Goal: Check status

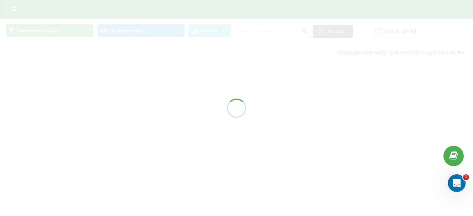
click at [379, 5] on div at bounding box center [236, 108] width 473 height 216
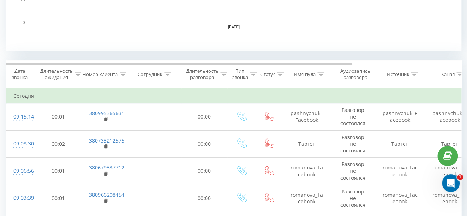
scroll to position [296, 0]
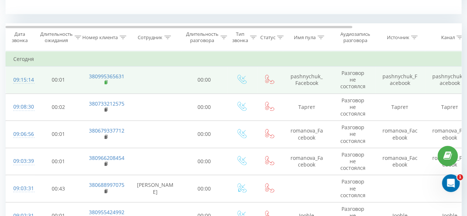
click at [105, 83] on rect at bounding box center [106, 82] width 2 height 3
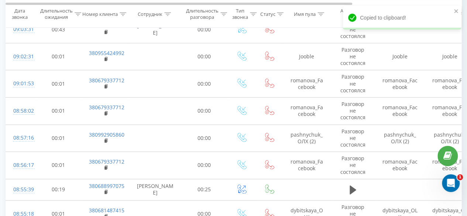
scroll to position [480, 0]
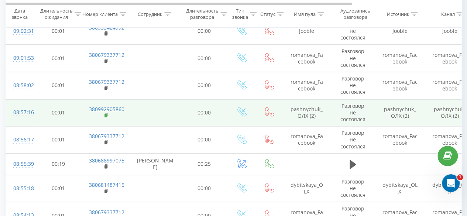
click at [105, 114] on rect at bounding box center [106, 115] width 2 height 3
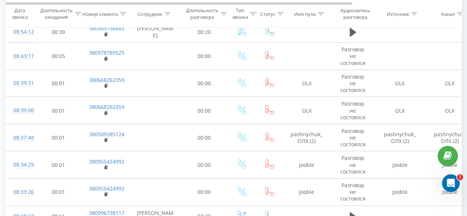
scroll to position [702, 0]
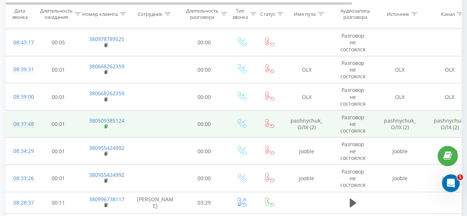
click at [106, 125] on rect at bounding box center [106, 126] width 2 height 3
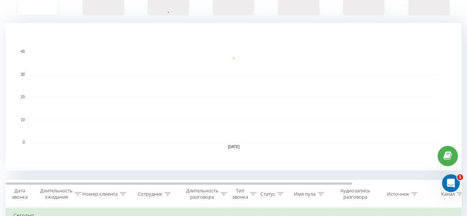
scroll to position [100, 0]
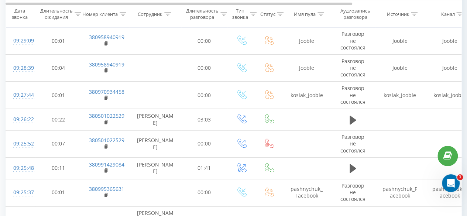
scroll to position [517, 0]
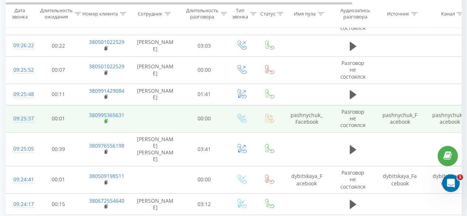
click at [106, 120] on rect at bounding box center [106, 121] width 2 height 3
